Goal: Information Seeking & Learning: Compare options

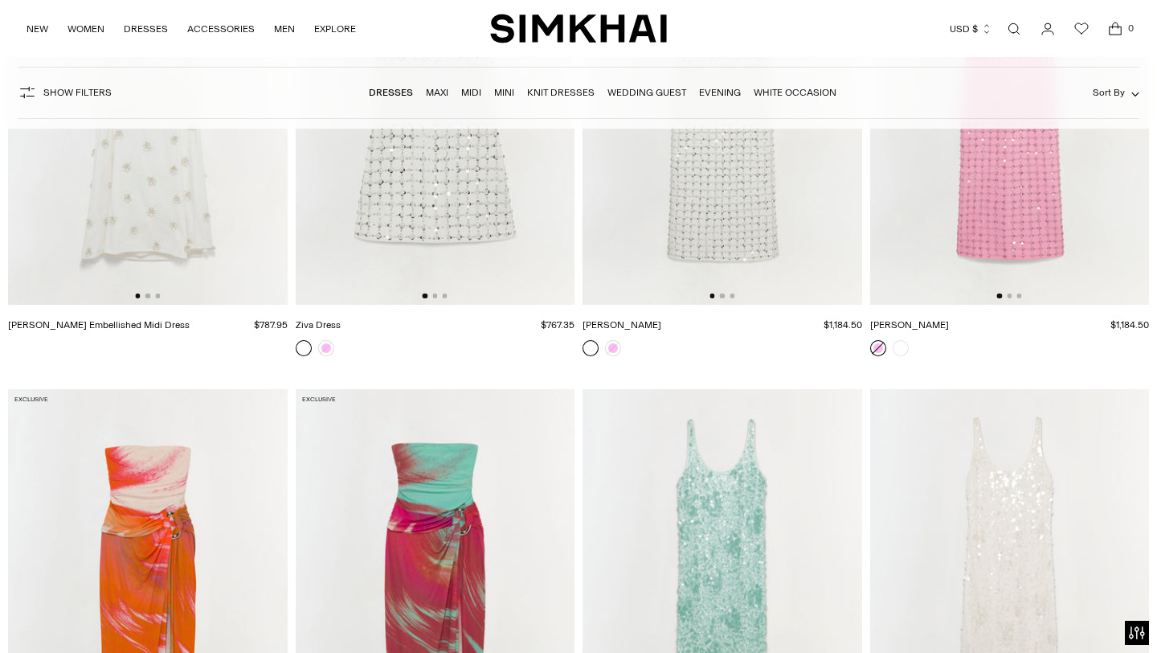
scroll to position [14439, 0]
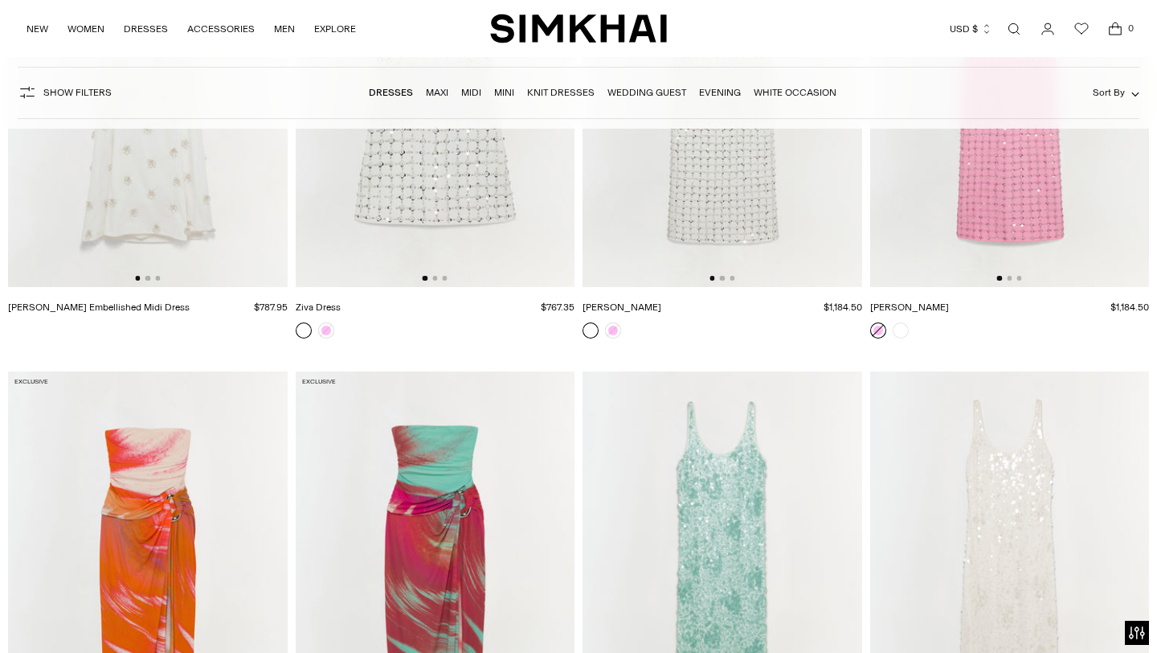
click at [715, 92] on link "Evening" at bounding box center [720, 92] width 42 height 11
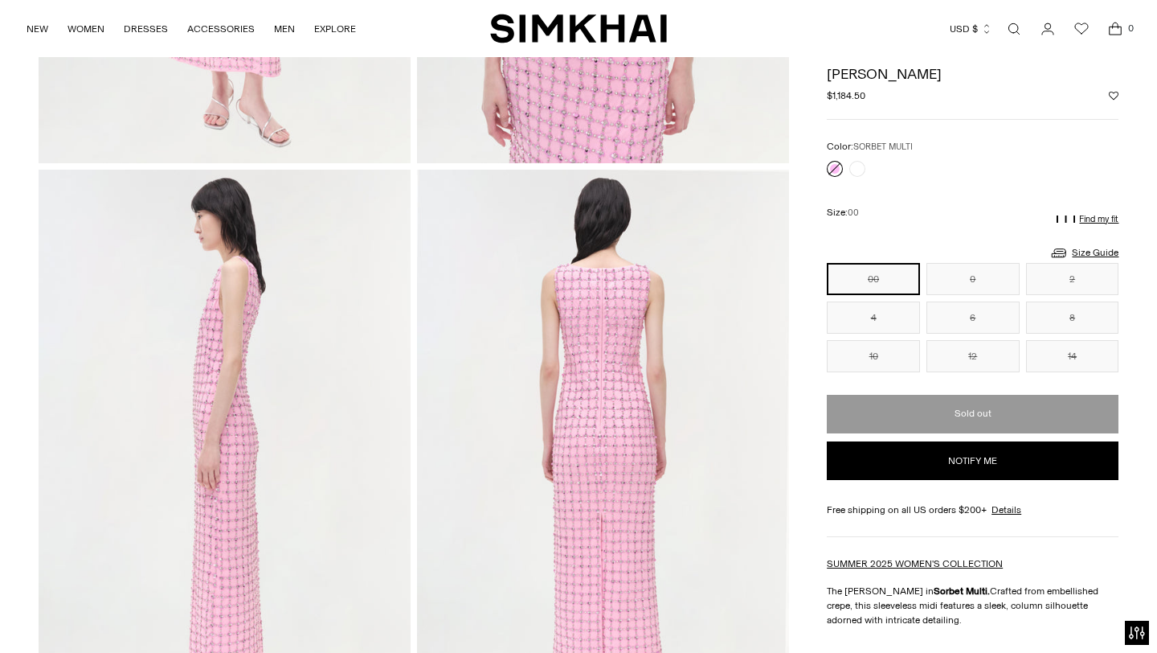
scroll to position [437, 0]
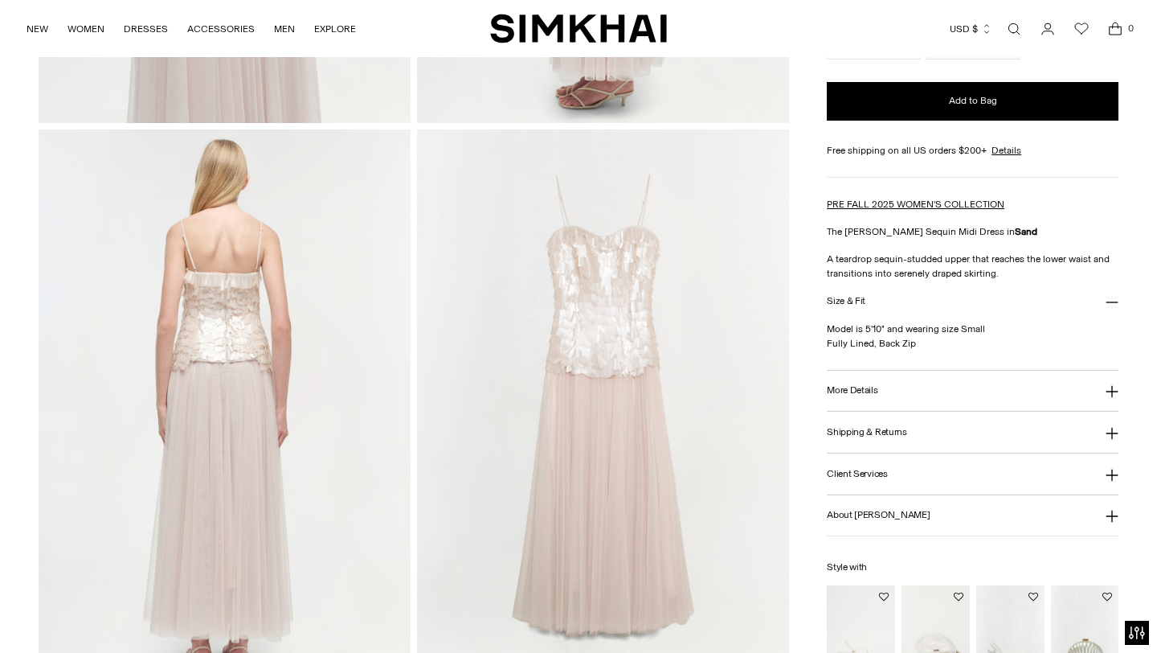
scroll to position [1119, 0]
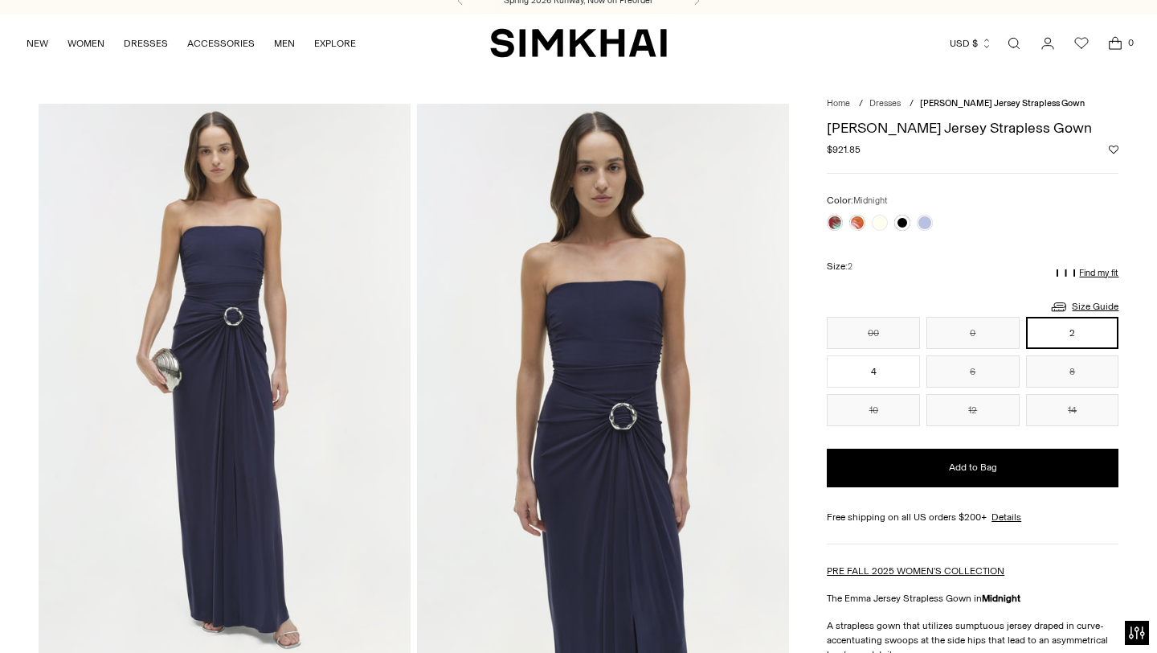
scroll to position [14, 0]
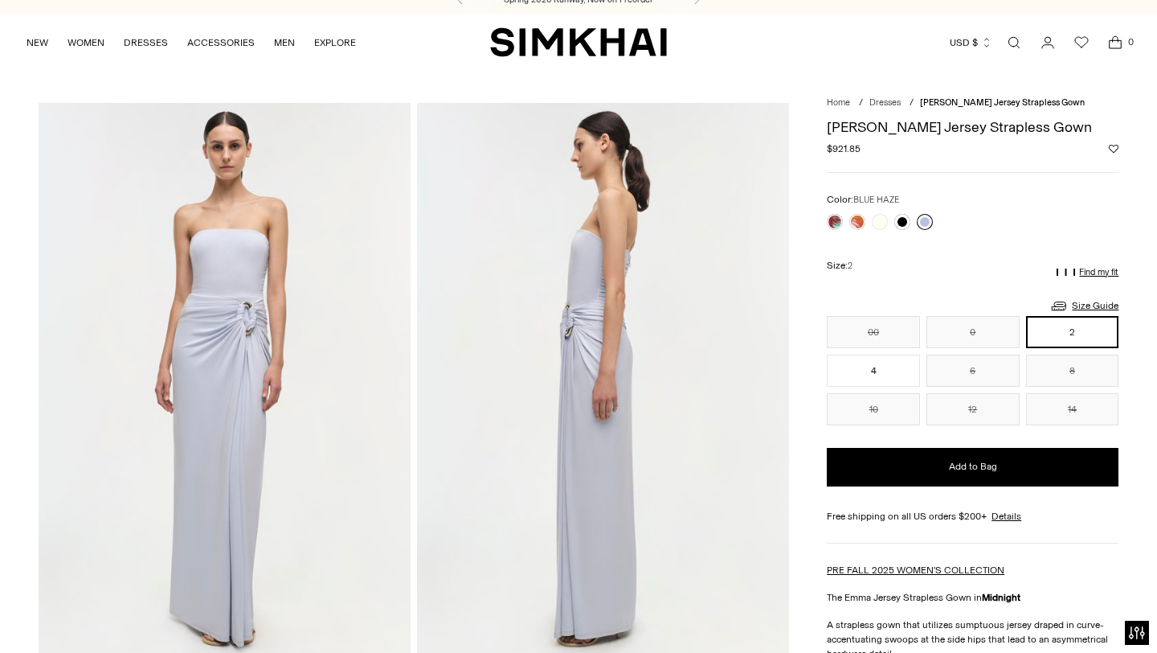
click at [926, 219] on link at bounding box center [925, 222] width 16 height 16
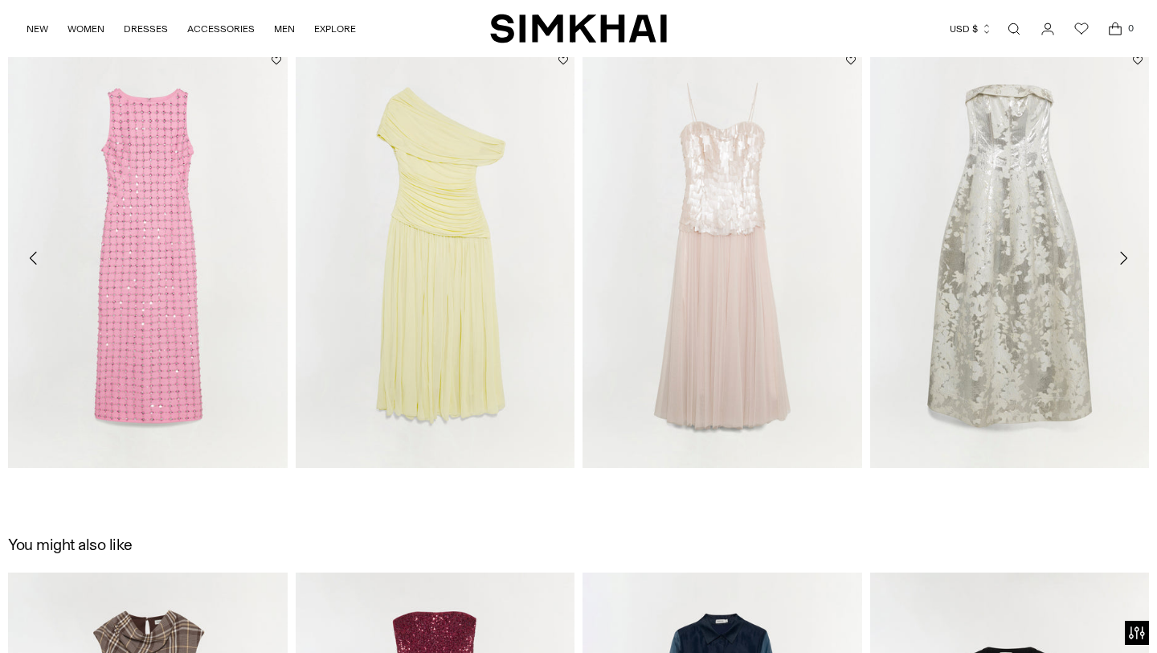
scroll to position [2437, 0]
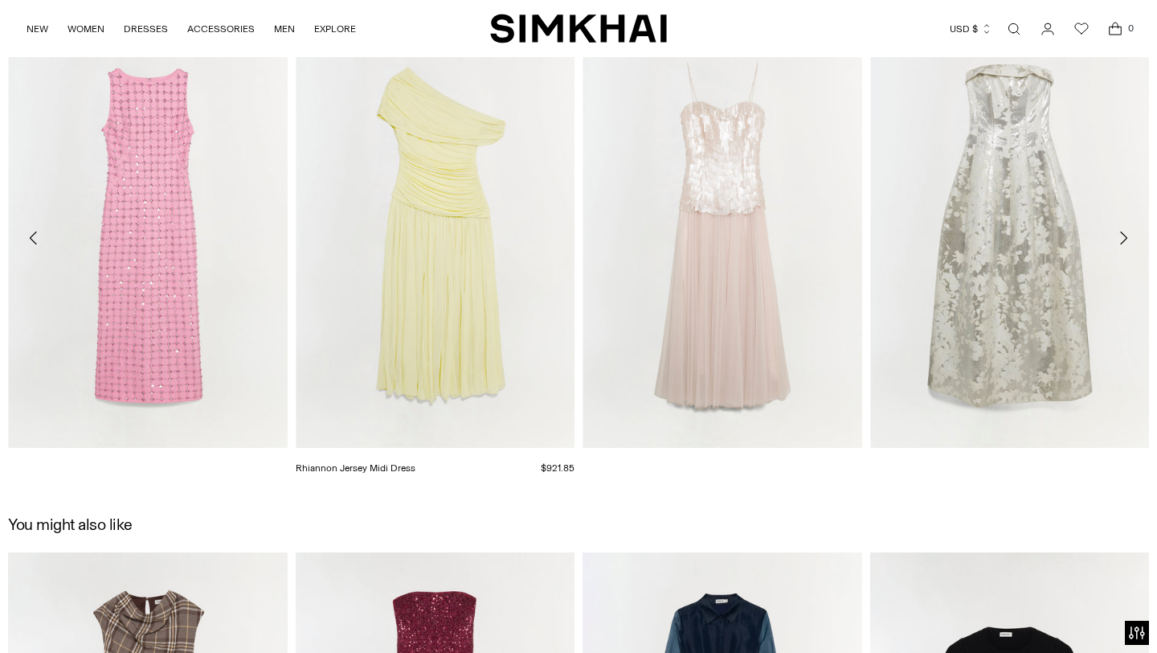
click at [415, 462] on link "Rhiannon Jersey Midi Dress" at bounding box center [356, 467] width 120 height 11
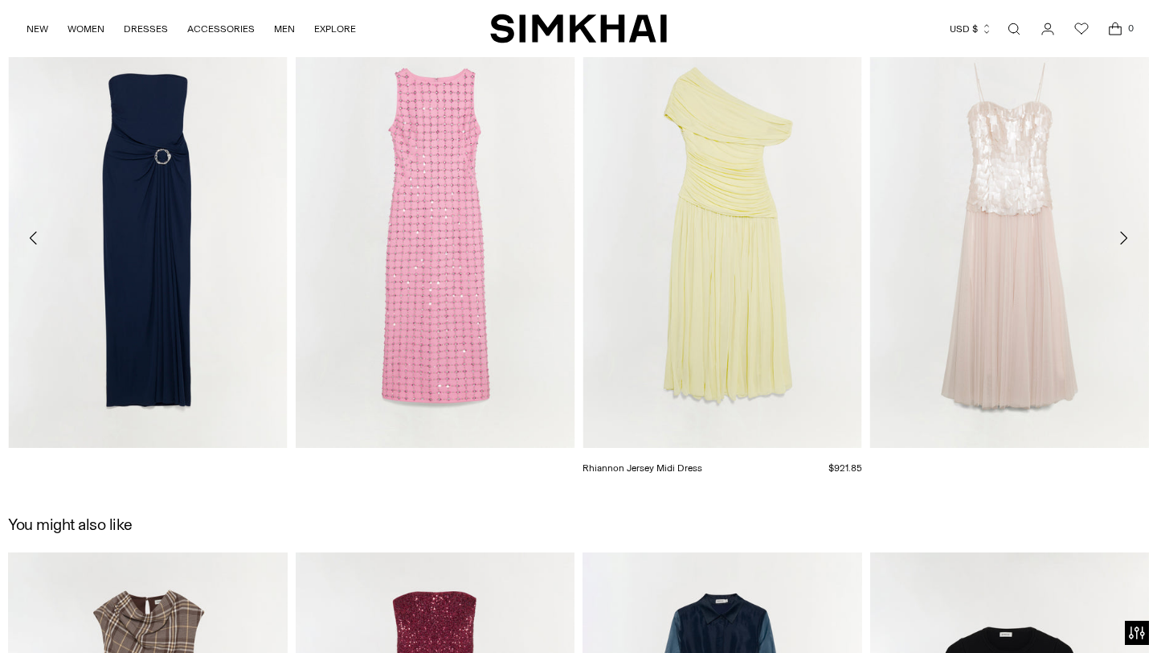
click at [702, 462] on link "Rhiannon Jersey Midi Dress" at bounding box center [643, 467] width 120 height 11
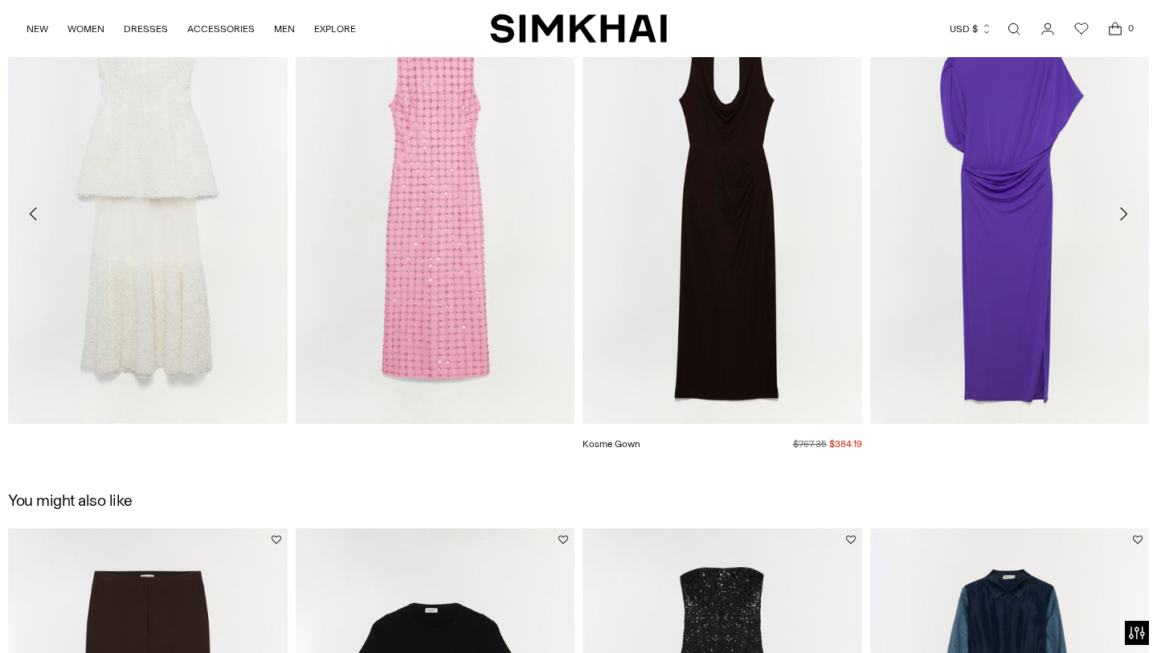
scroll to position [2465, 0]
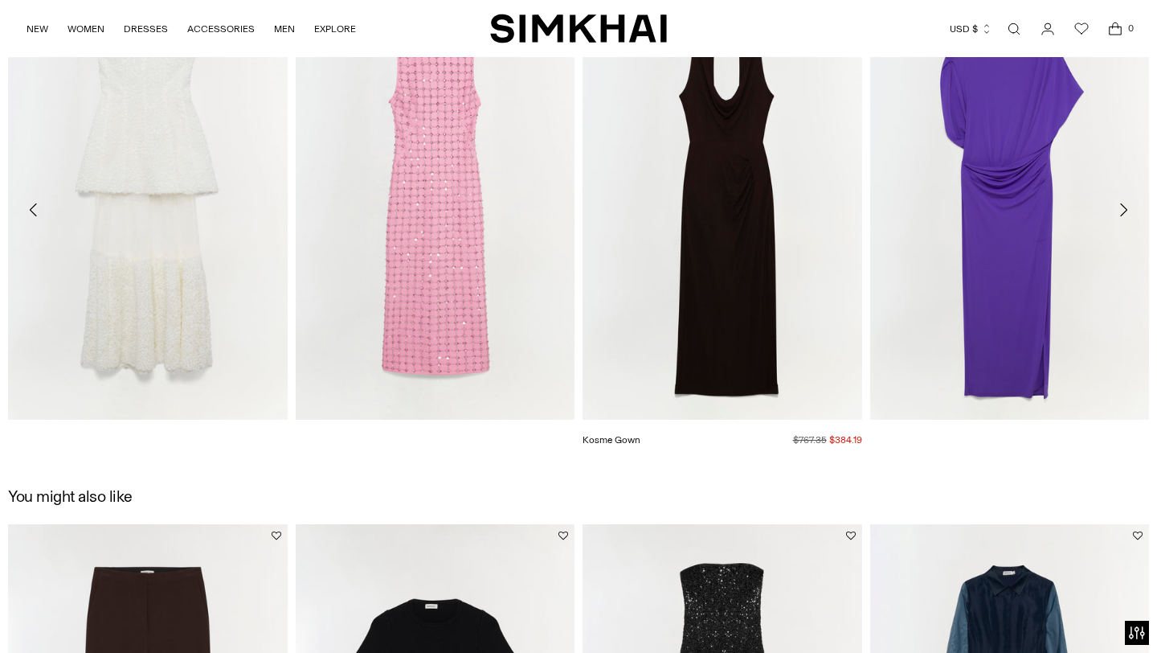
click at [640, 434] on link "Kosme Gown" at bounding box center [612, 439] width 58 height 11
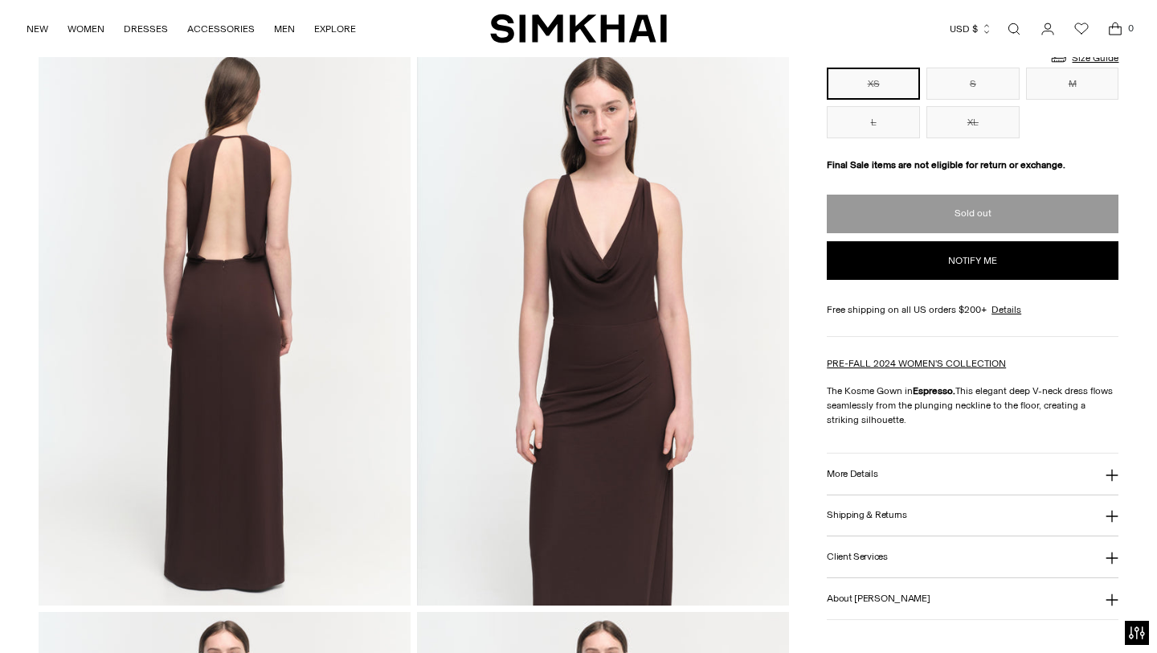
scroll to position [693, 0]
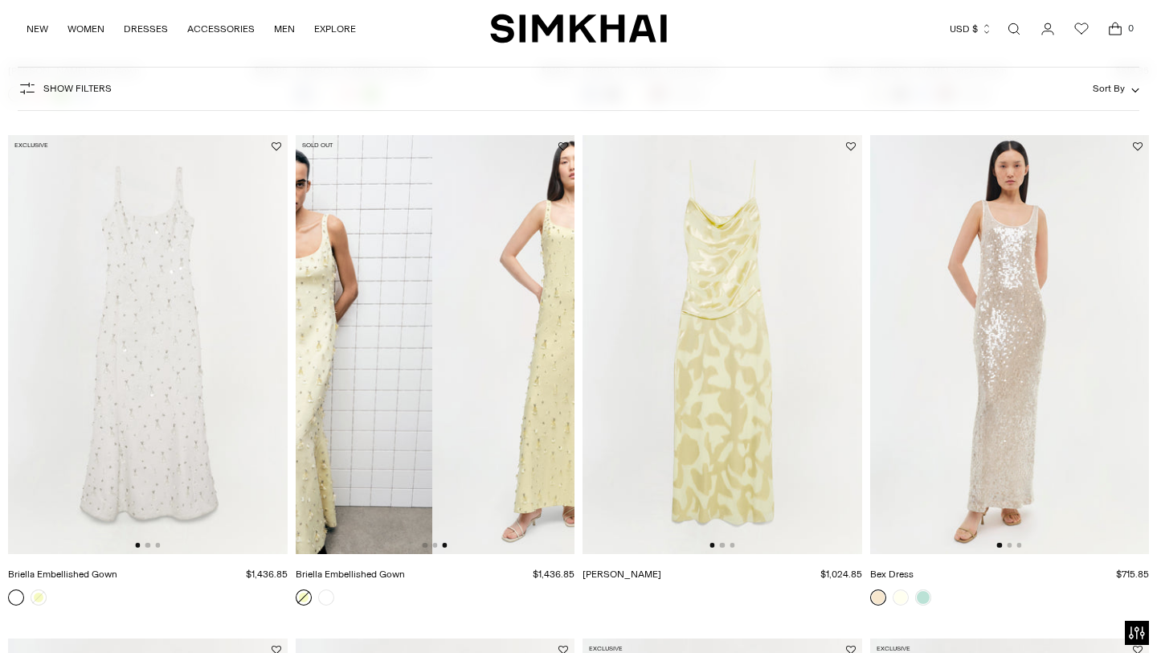
scroll to position [0, 559]
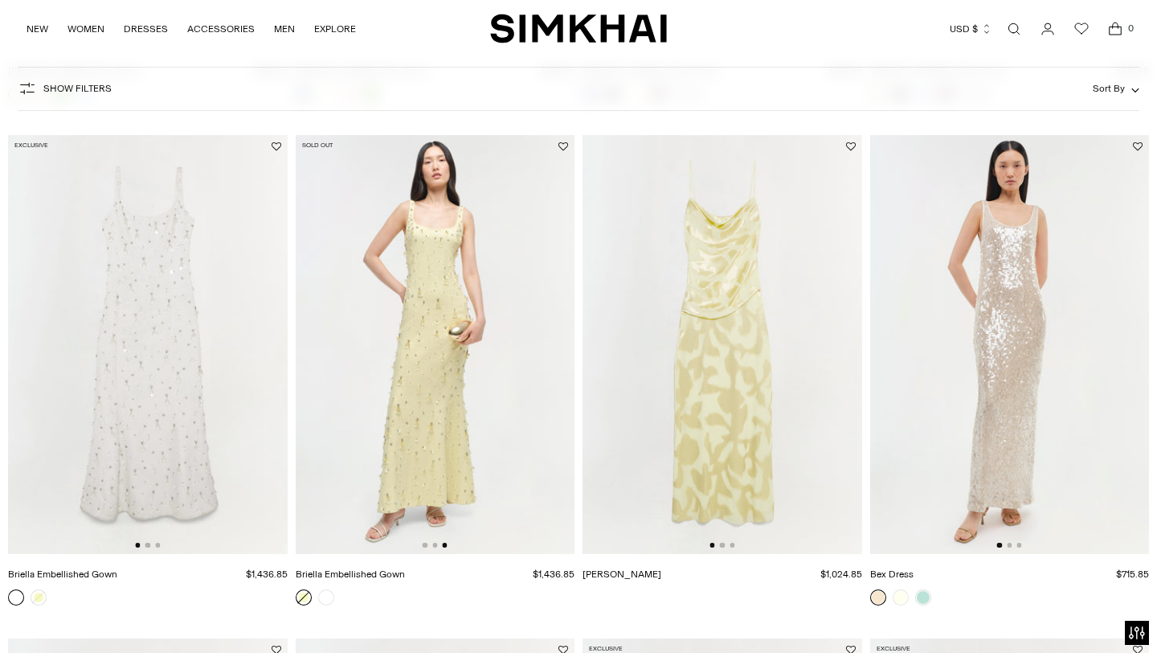
click at [482, 313] on img at bounding box center [436, 344] width 280 height 419
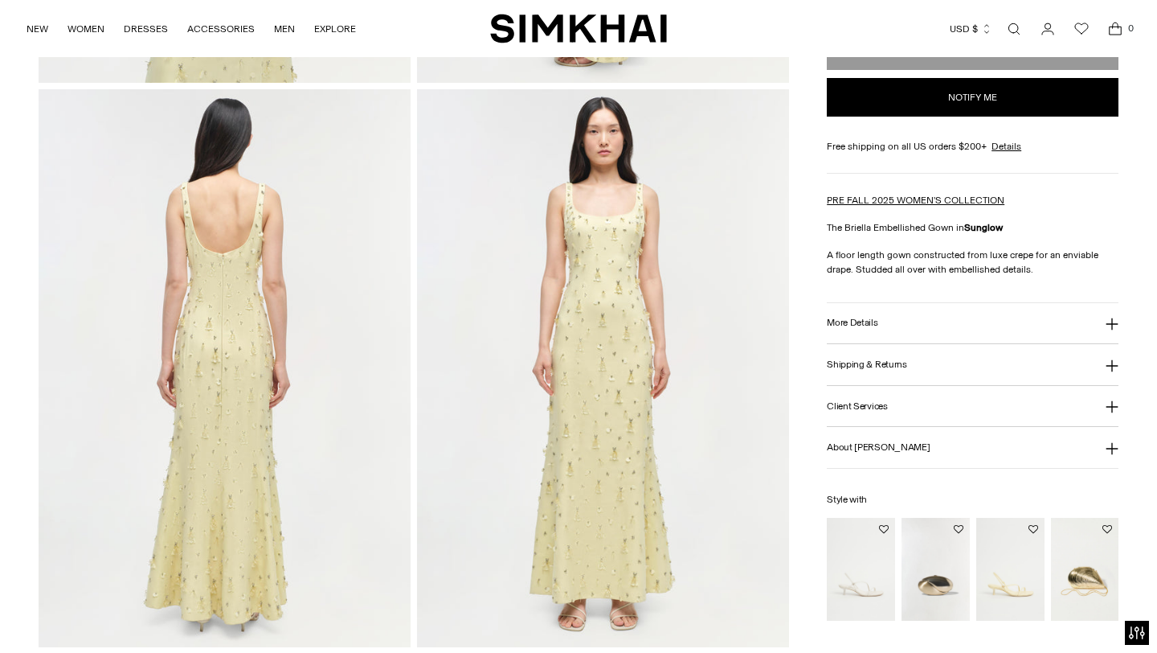
scroll to position [1162, 0]
